Goal: Information Seeking & Learning: Check status

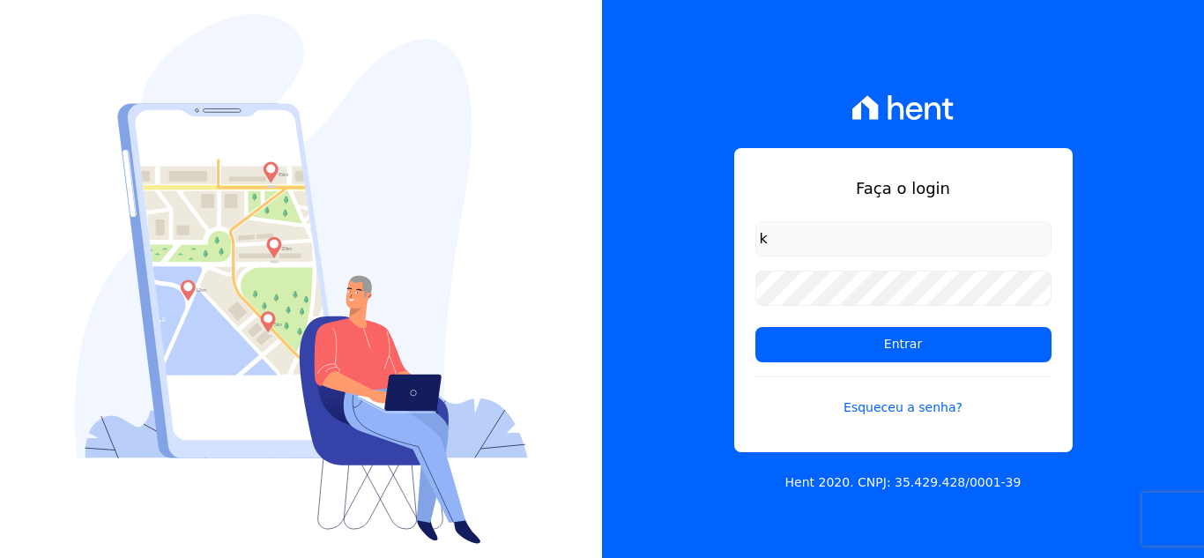
type input "[PERSON_NAME][EMAIL_ADDRESS][PERSON_NAME][DOMAIN_NAME]"
drag, startPoint x: 914, startPoint y: 352, endPoint x: 673, endPoint y: 276, distance: 252.5
click at [910, 356] on input "Entrar" at bounding box center [903, 344] width 296 height 35
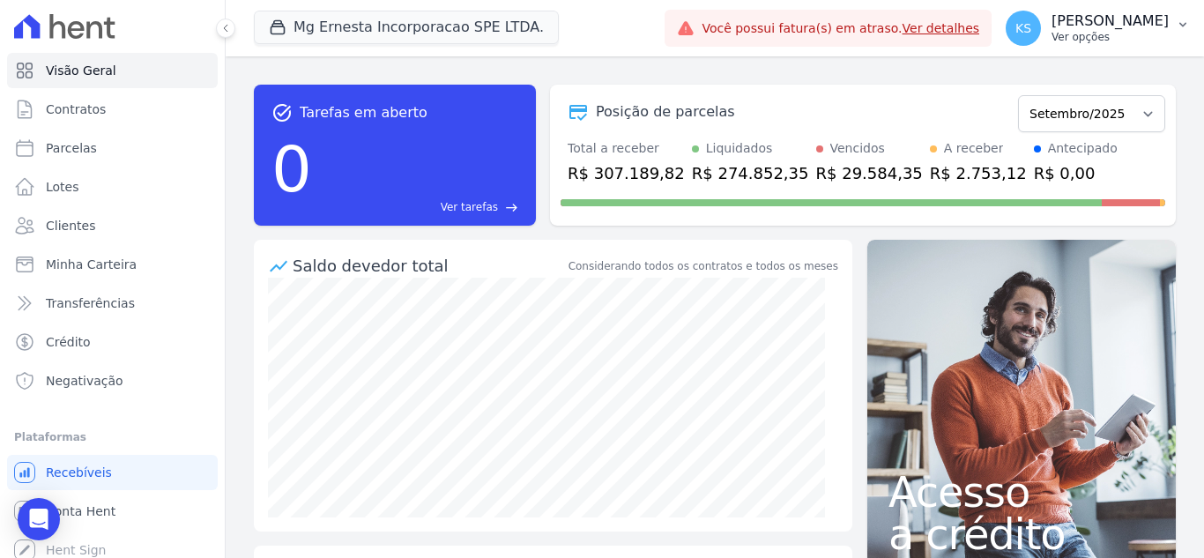
click at [1123, 31] on p "Ver opções" at bounding box center [1109, 37] width 117 height 14
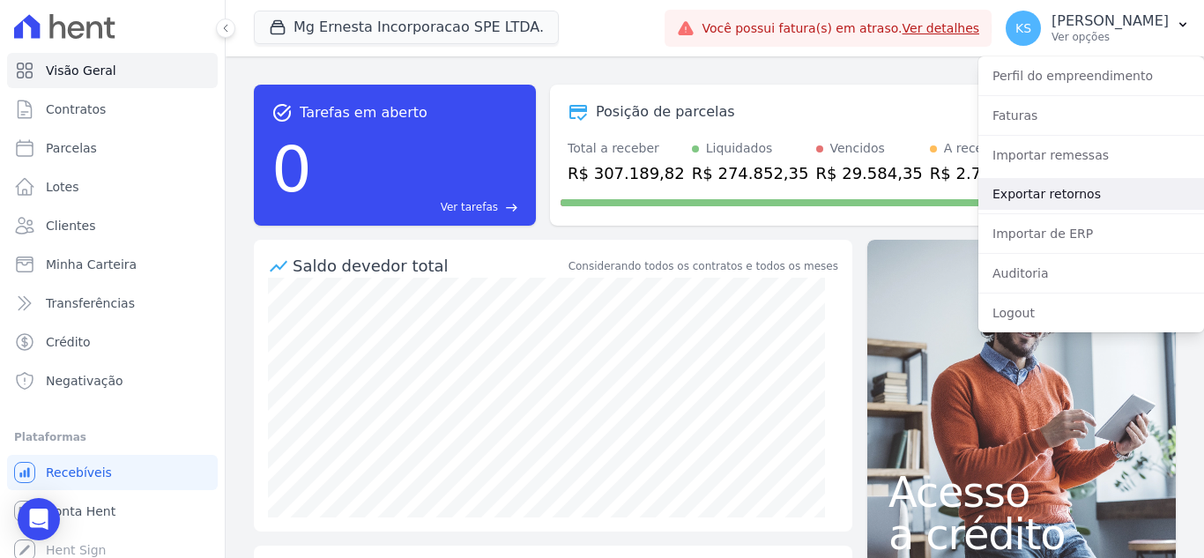
click at [1064, 198] on link "Exportar retornos" at bounding box center [1091, 194] width 226 height 32
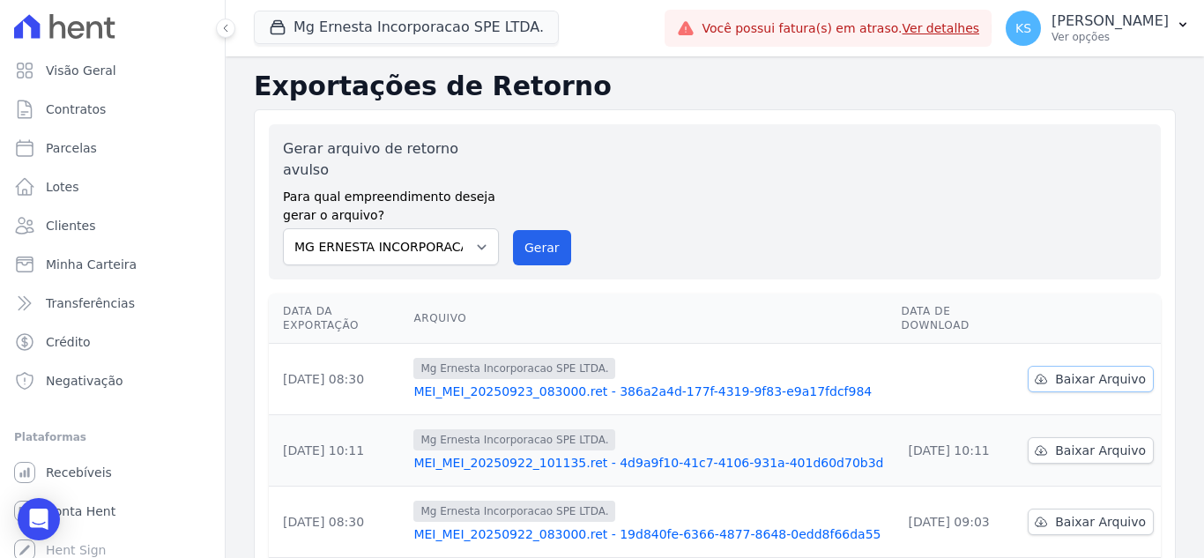
click at [1066, 370] on span "Baixar Arquivo" at bounding box center [1100, 379] width 91 height 18
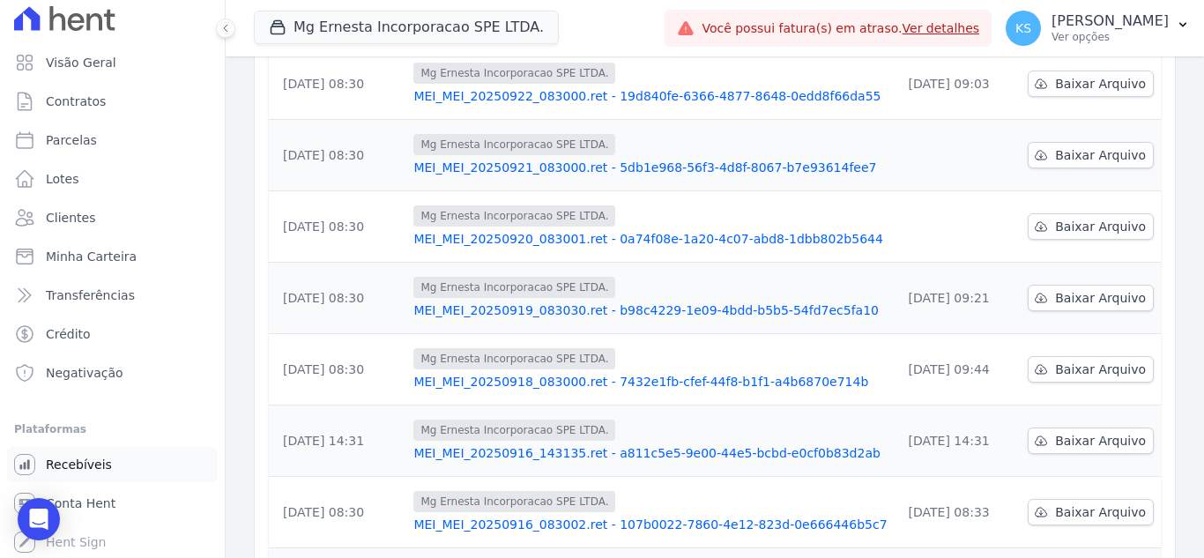
scroll to position [10, 0]
drag, startPoint x: 78, startPoint y: 495, endPoint x: 121, endPoint y: 468, distance: 51.1
click at [79, 495] on span "Conta Hent" at bounding box center [81, 502] width 70 height 18
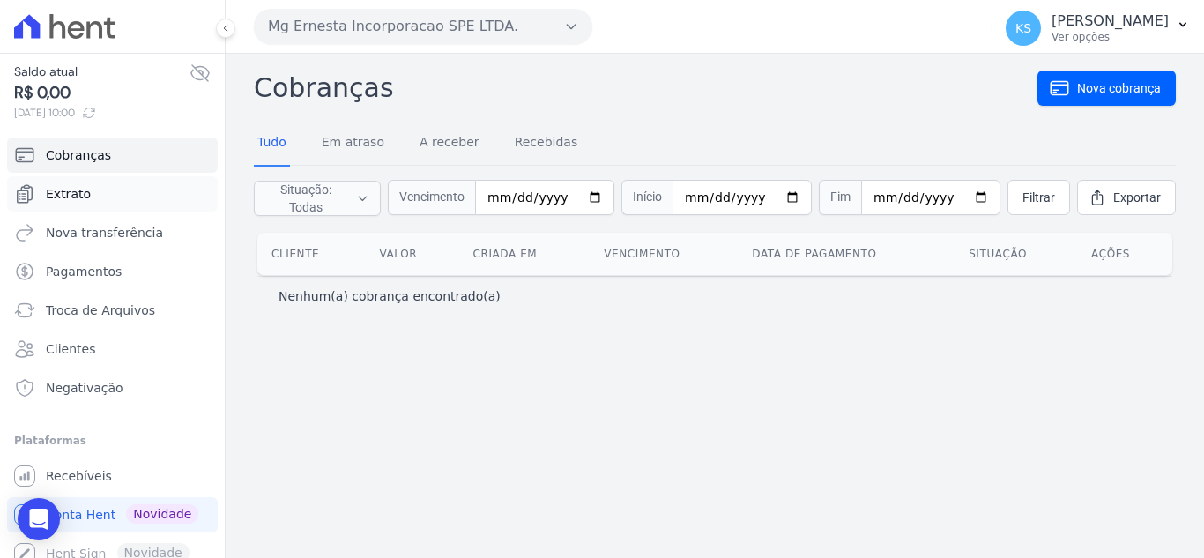
click at [71, 200] on span "Extrato" at bounding box center [68, 194] width 45 height 18
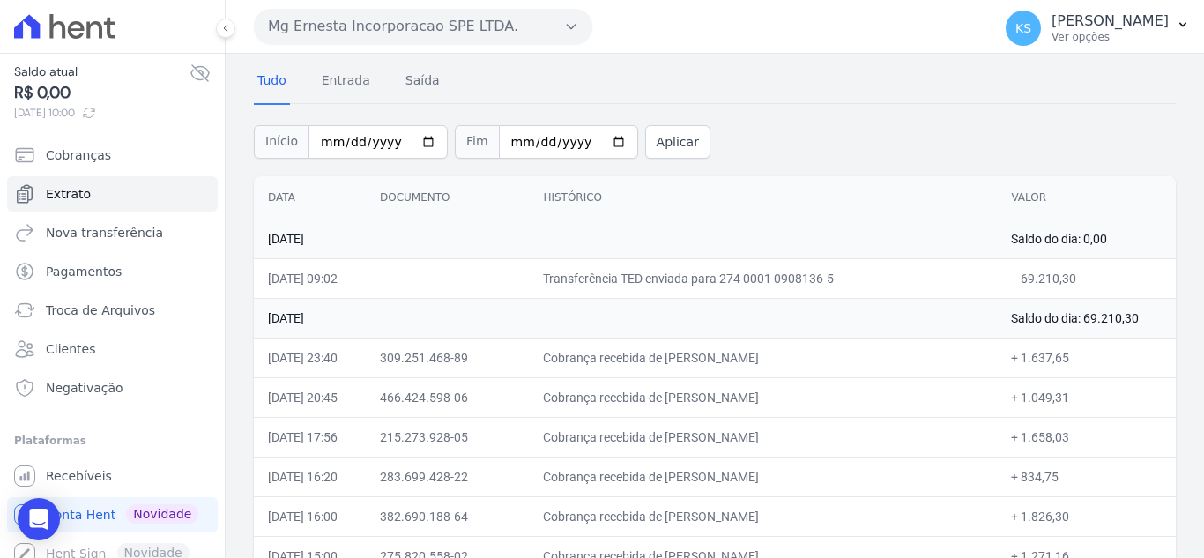
scroll to position [88, 0]
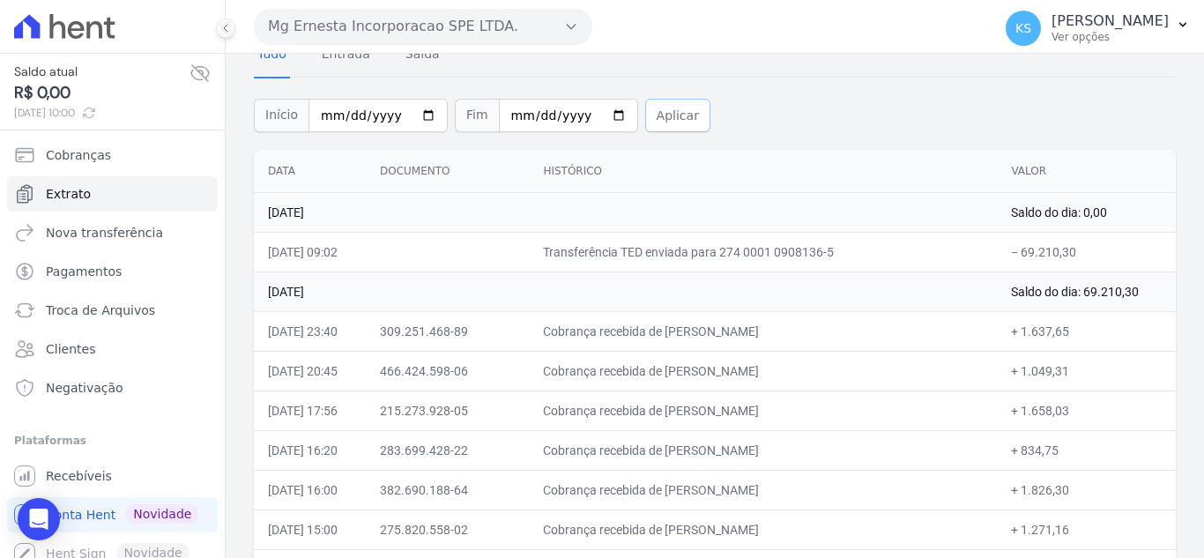
click at [653, 115] on button "Aplicar" at bounding box center [677, 115] width 65 height 33
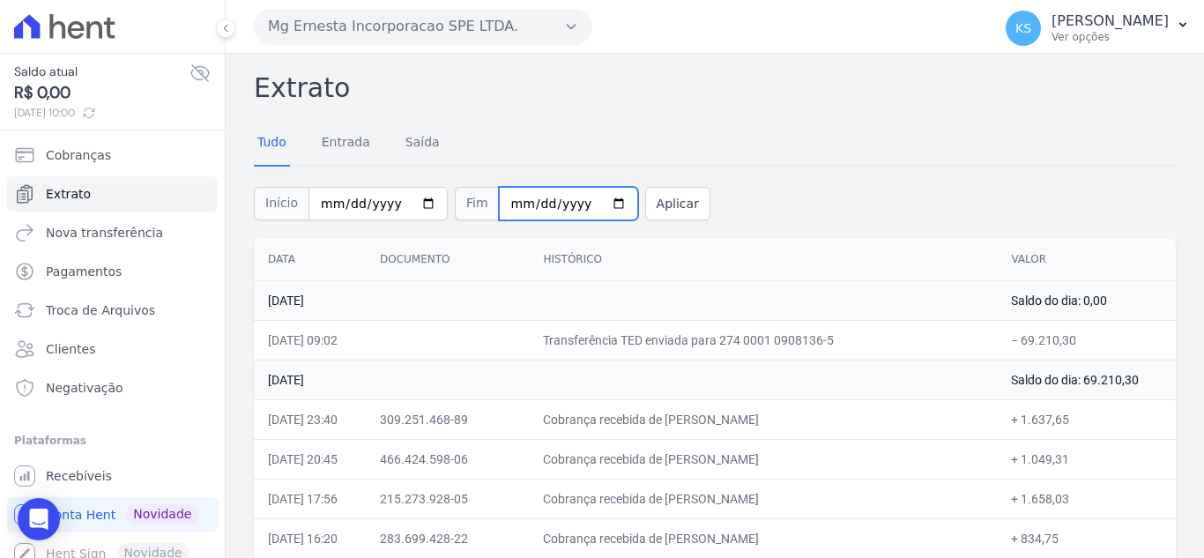
click at [591, 204] on input "[DATE]" at bounding box center [568, 203] width 139 height 33
type input "[DATE]"
click at [645, 207] on button "Aplicar" at bounding box center [677, 203] width 65 height 33
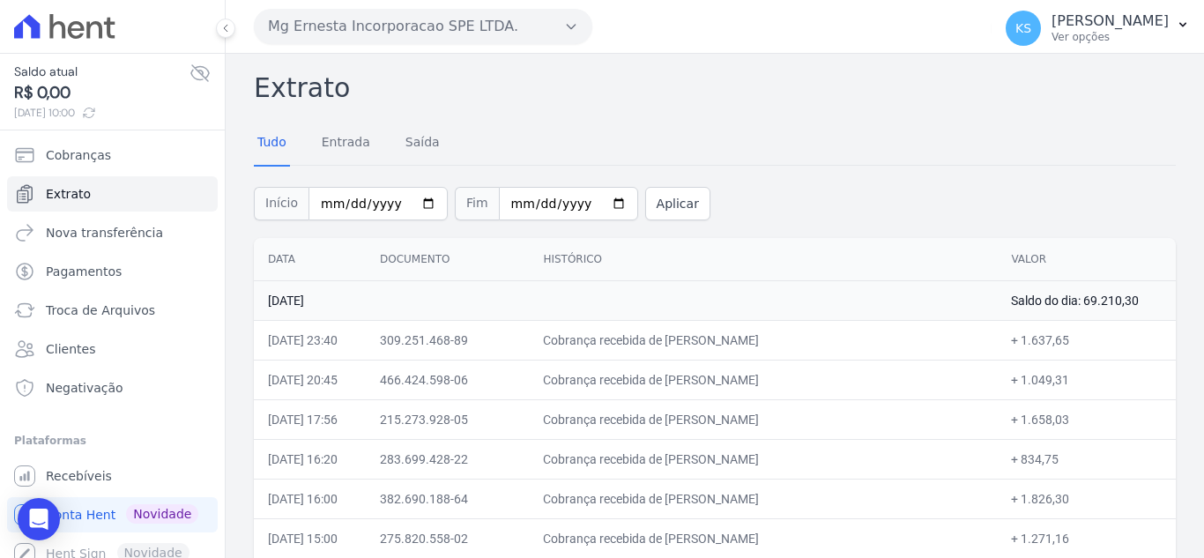
click at [285, 259] on th "Data" at bounding box center [310, 259] width 112 height 43
click at [285, 260] on th "Data" at bounding box center [310, 259] width 112 height 43
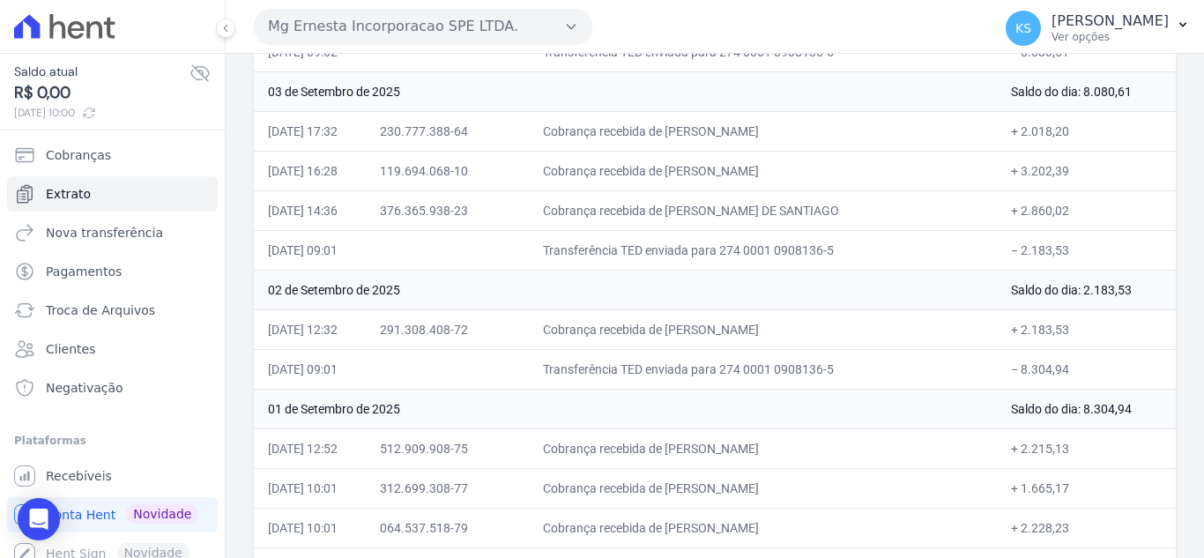
scroll to position [4337, 0]
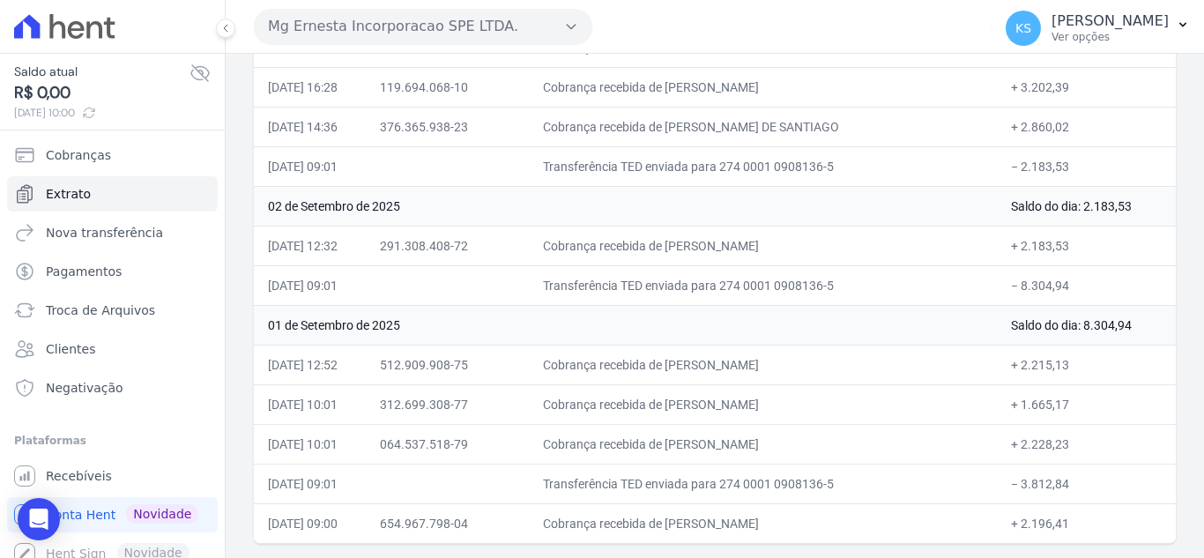
drag, startPoint x: 266, startPoint y: 295, endPoint x: 1027, endPoint y: 550, distance: 801.9
copy table "Data Documento Histórico Valor"
click at [723, 32] on div "Mg Ernesta Incorporacao SPE LTDA. Você possui apenas um empreendimento Aplicar" at bounding box center [619, 26] width 730 height 55
